Goal: Information Seeking & Learning: Learn about a topic

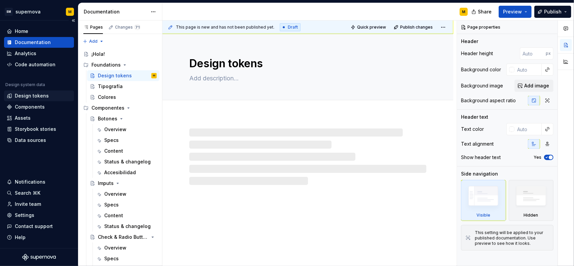
type textarea "*"
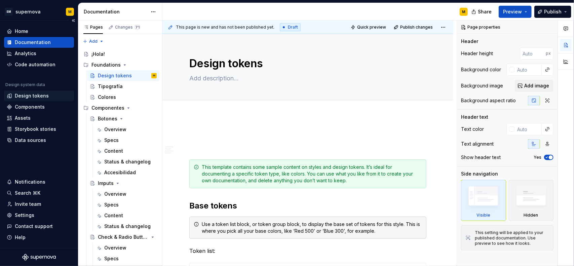
click at [44, 95] on div "Design tokens" at bounding box center [32, 96] width 34 height 7
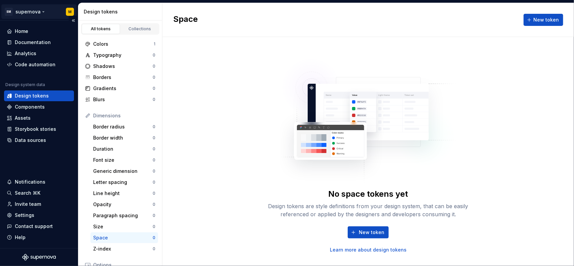
click at [40, 9] on html "SM supernova M Home Documentation Analytics Code automation Design system data …" at bounding box center [287, 133] width 574 height 266
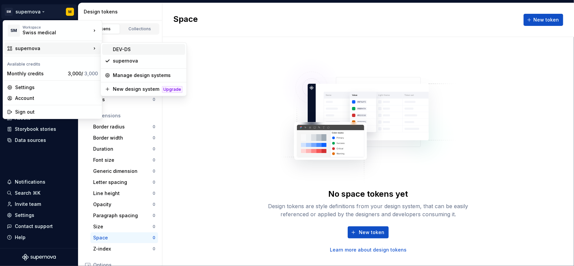
click at [123, 48] on div "DEV-DS" at bounding box center [148, 49] width 70 height 7
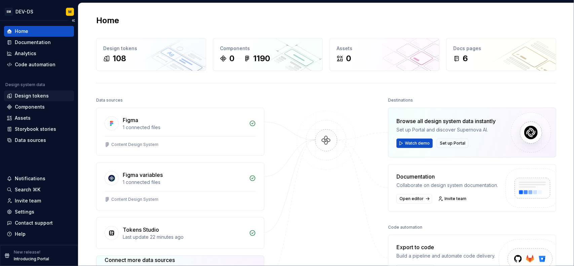
click at [45, 94] on div "Design tokens" at bounding box center [32, 96] width 34 height 7
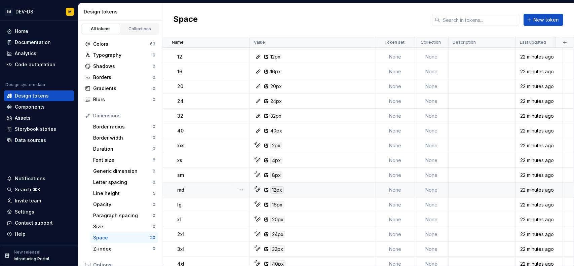
scroll to position [93, 0]
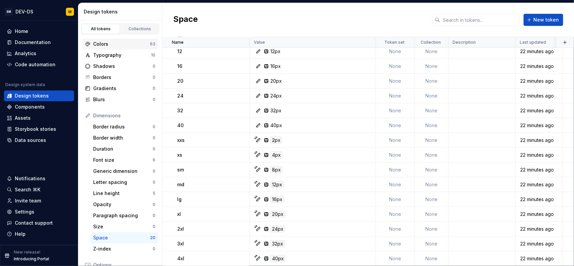
click at [118, 47] on div "Colors 63" at bounding box center [120, 44] width 76 height 11
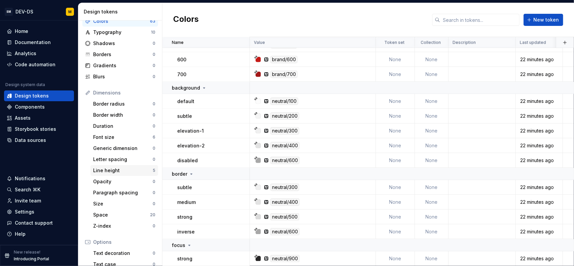
scroll to position [34, 0]
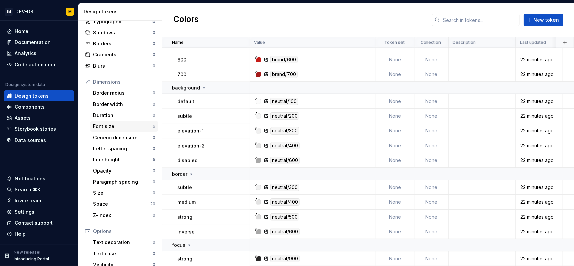
click at [122, 127] on div "Font size" at bounding box center [123, 126] width 60 height 7
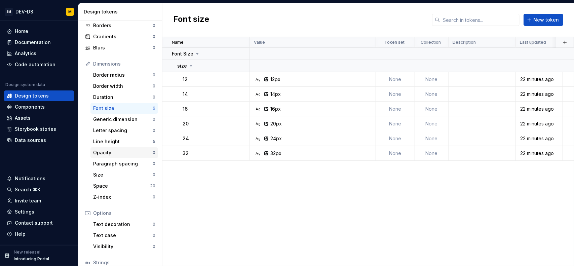
scroll to position [67, 0]
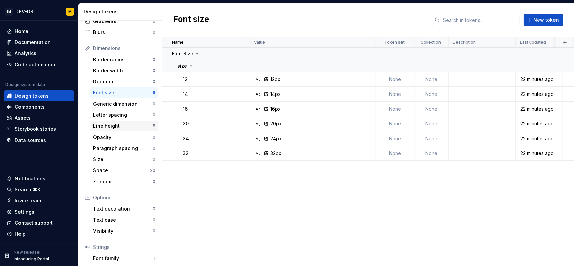
click at [129, 128] on div "Line height" at bounding box center [123, 126] width 60 height 7
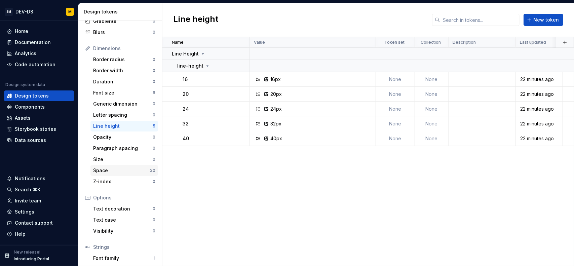
click at [127, 169] on div "Space" at bounding box center [121, 170] width 57 height 7
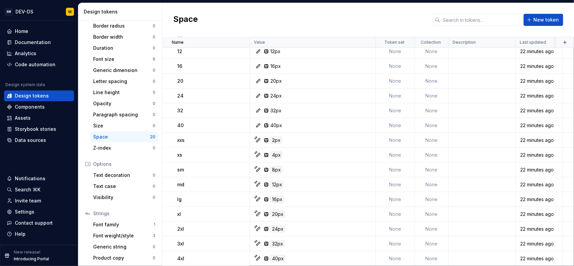
scroll to position [102, 0]
click at [124, 219] on div "Font family 1" at bounding box center [124, 224] width 68 height 11
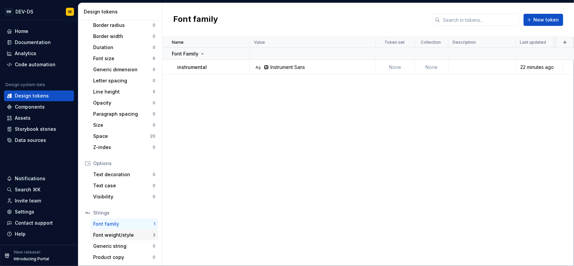
click at [129, 237] on div "Font weight/style" at bounding box center [123, 235] width 60 height 7
